Goal: Information Seeking & Learning: Learn about a topic

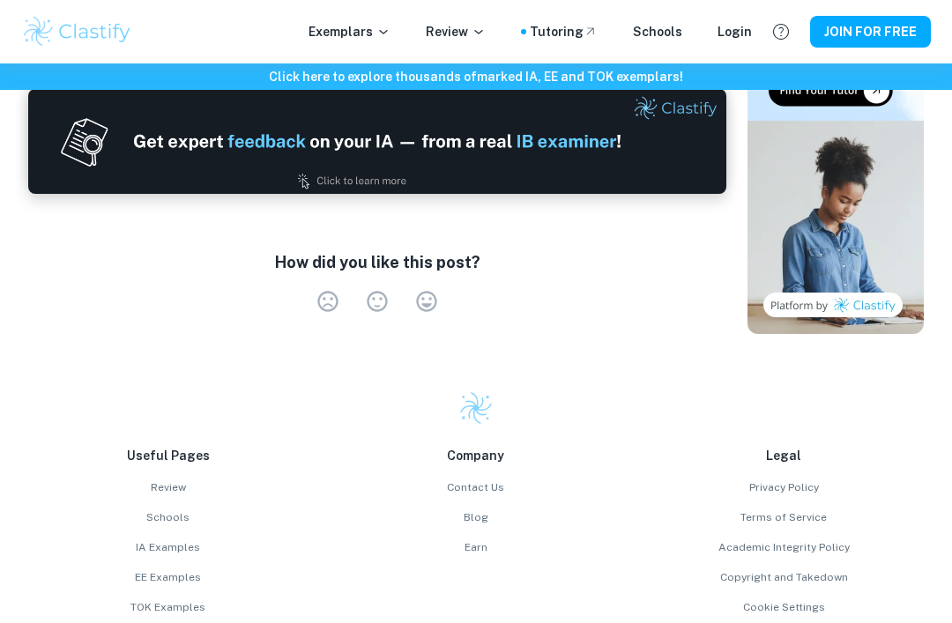
scroll to position [3687, 0]
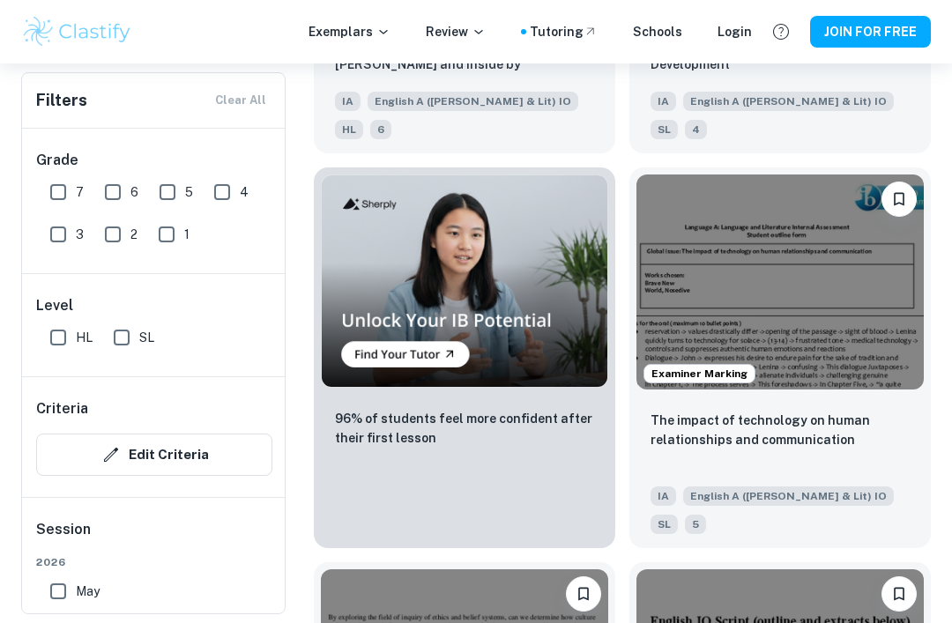
scroll to position [1491, 0]
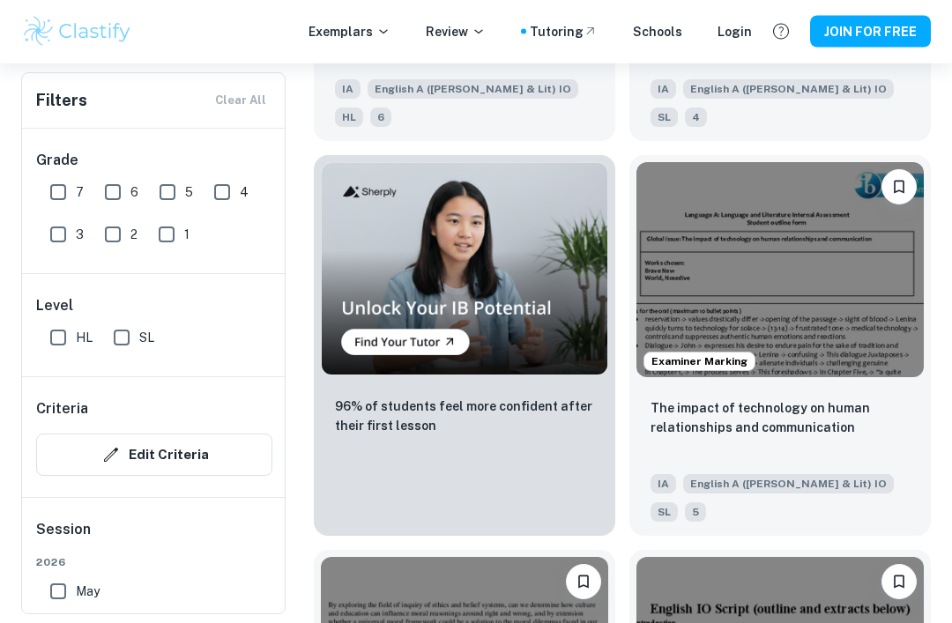
click at [65, 199] on input "7" at bounding box center [58, 191] width 35 height 35
checkbox input "true"
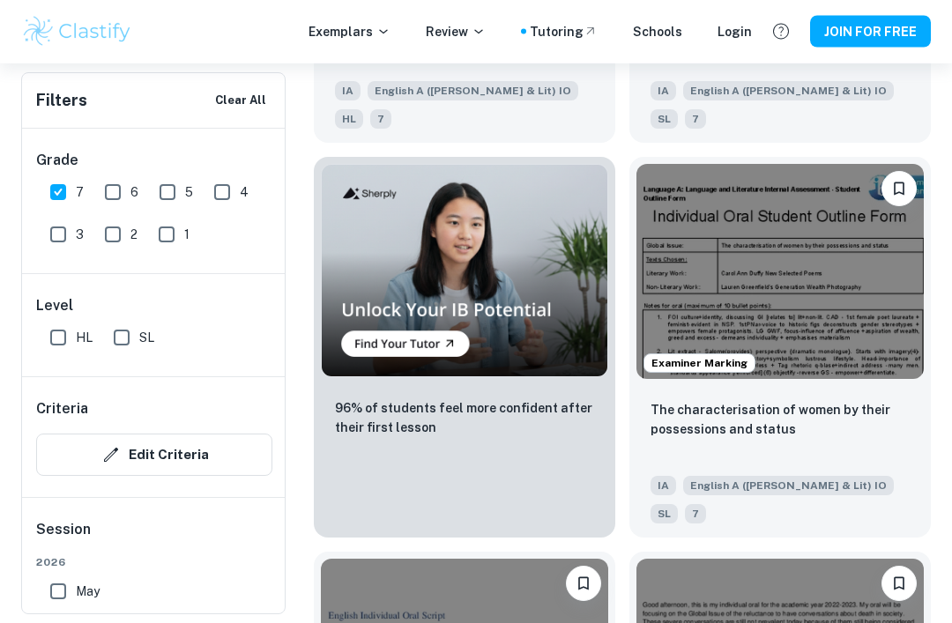
scroll to position [1523, 0]
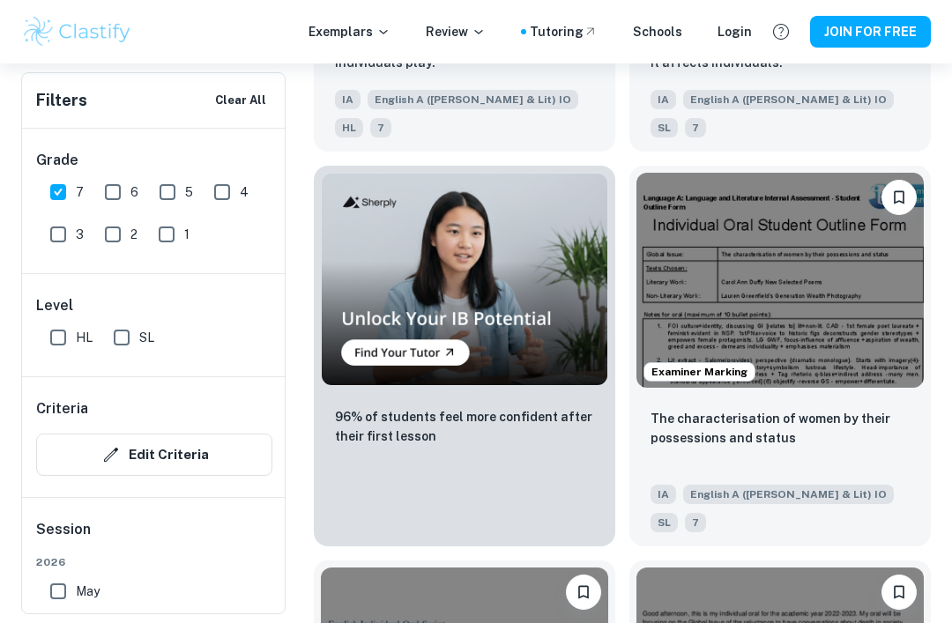
click at [718, 181] on img at bounding box center [779, 281] width 287 height 216
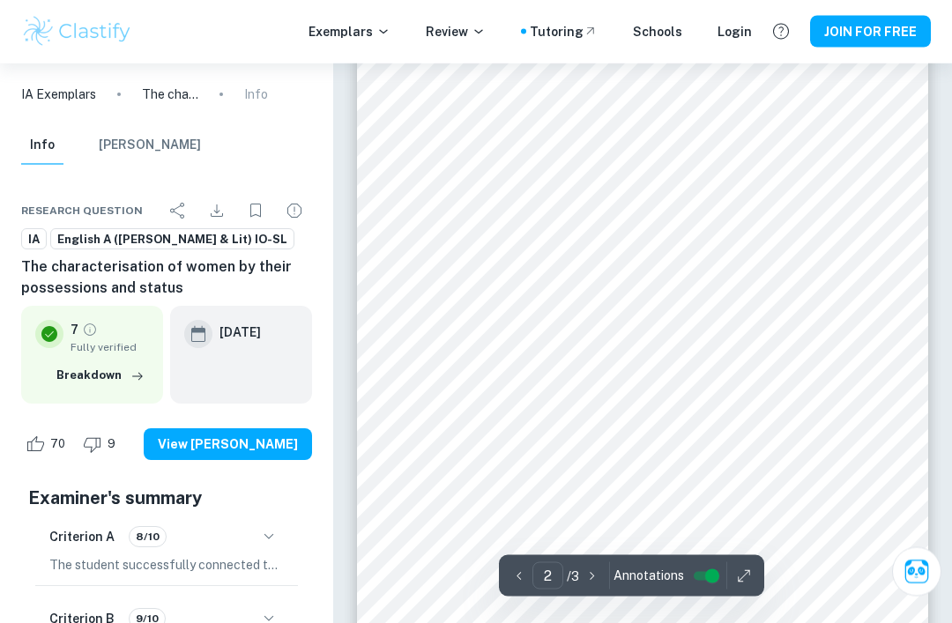
scroll to position [956, 0]
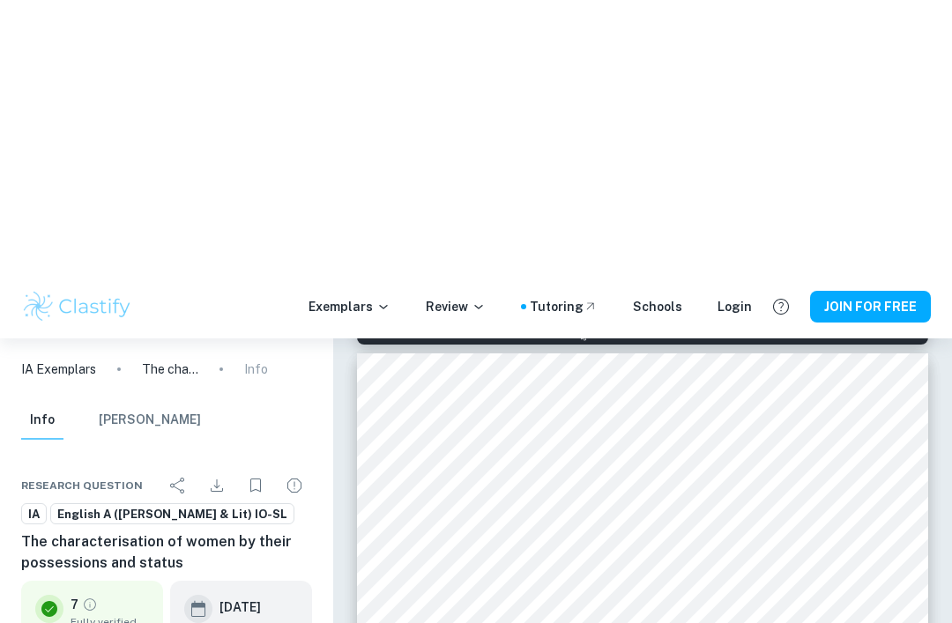
type input "1"
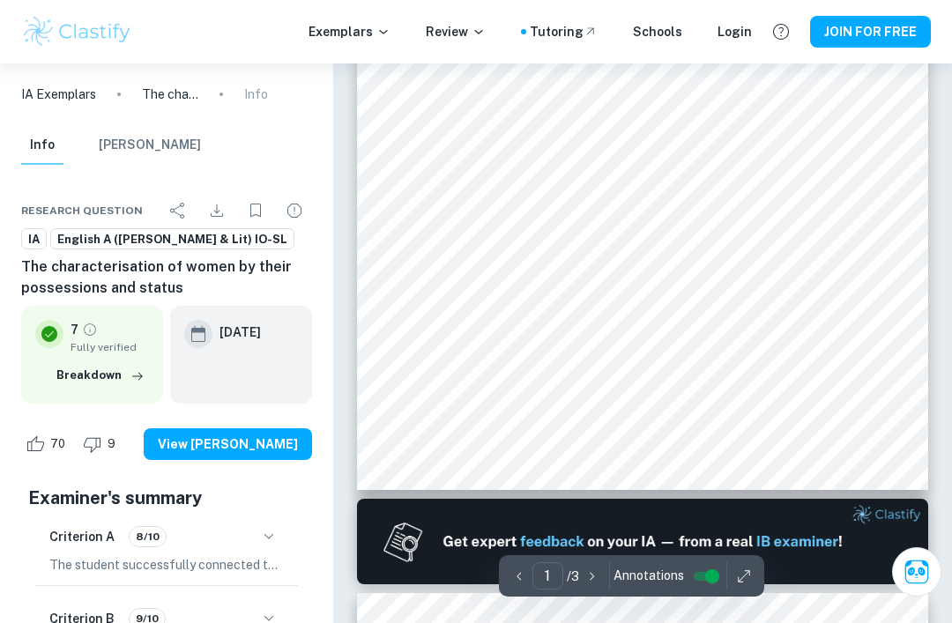
scroll to position [386, 0]
